Goal: Transaction & Acquisition: Purchase product/service

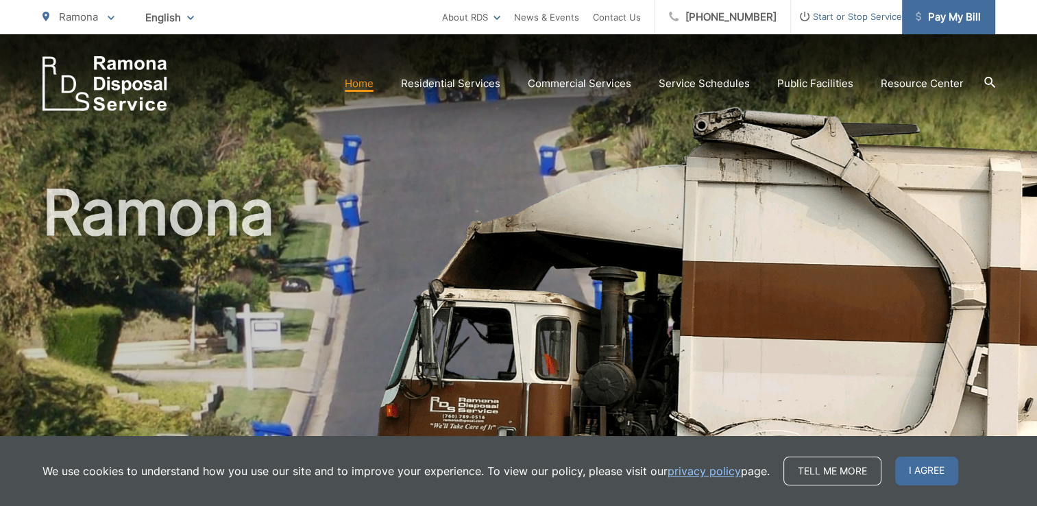
click at [962, 19] on span "Pay My Bill" at bounding box center [948, 17] width 65 height 16
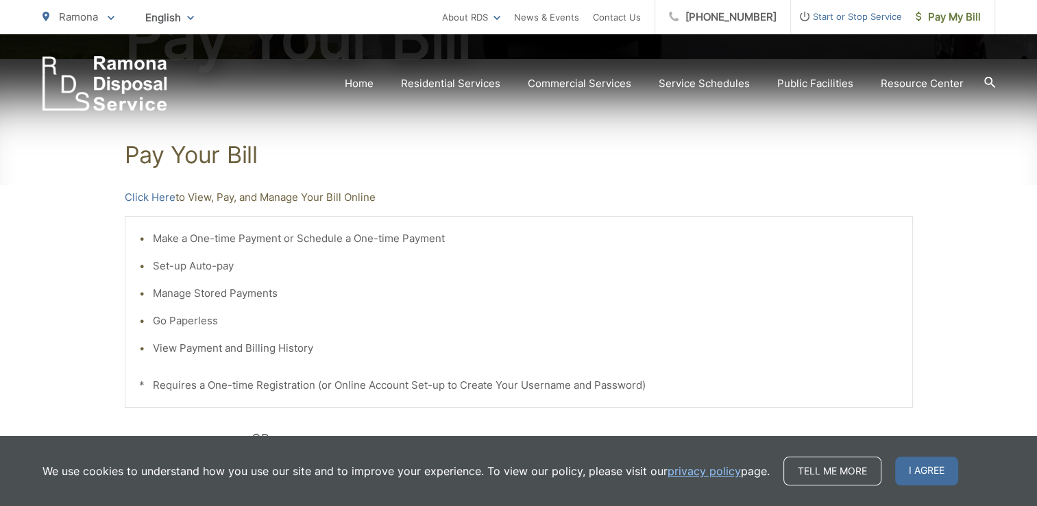
scroll to position [229, 0]
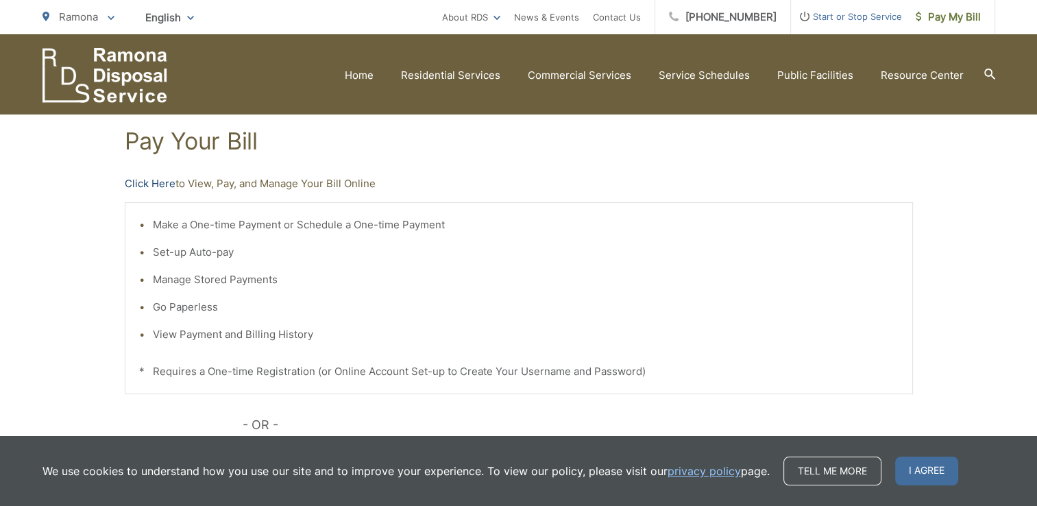
click at [158, 183] on link "Click Here" at bounding box center [150, 184] width 51 height 16
click at [165, 182] on link "Click Here" at bounding box center [150, 184] width 51 height 16
